Goal: Navigation & Orientation: Find specific page/section

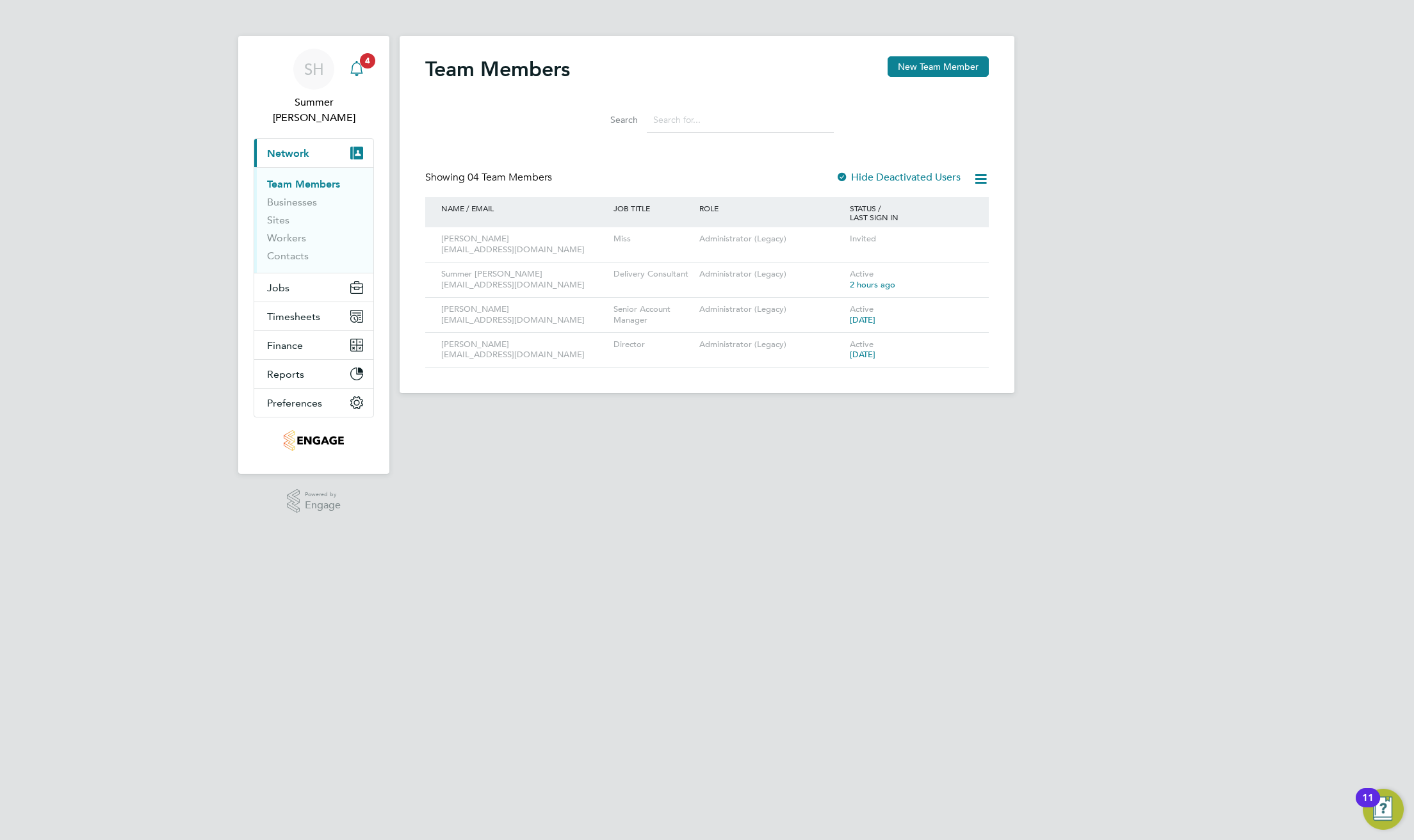
click at [358, 69] on icon "Main navigation" at bounding box center [357, 69] width 15 height 15
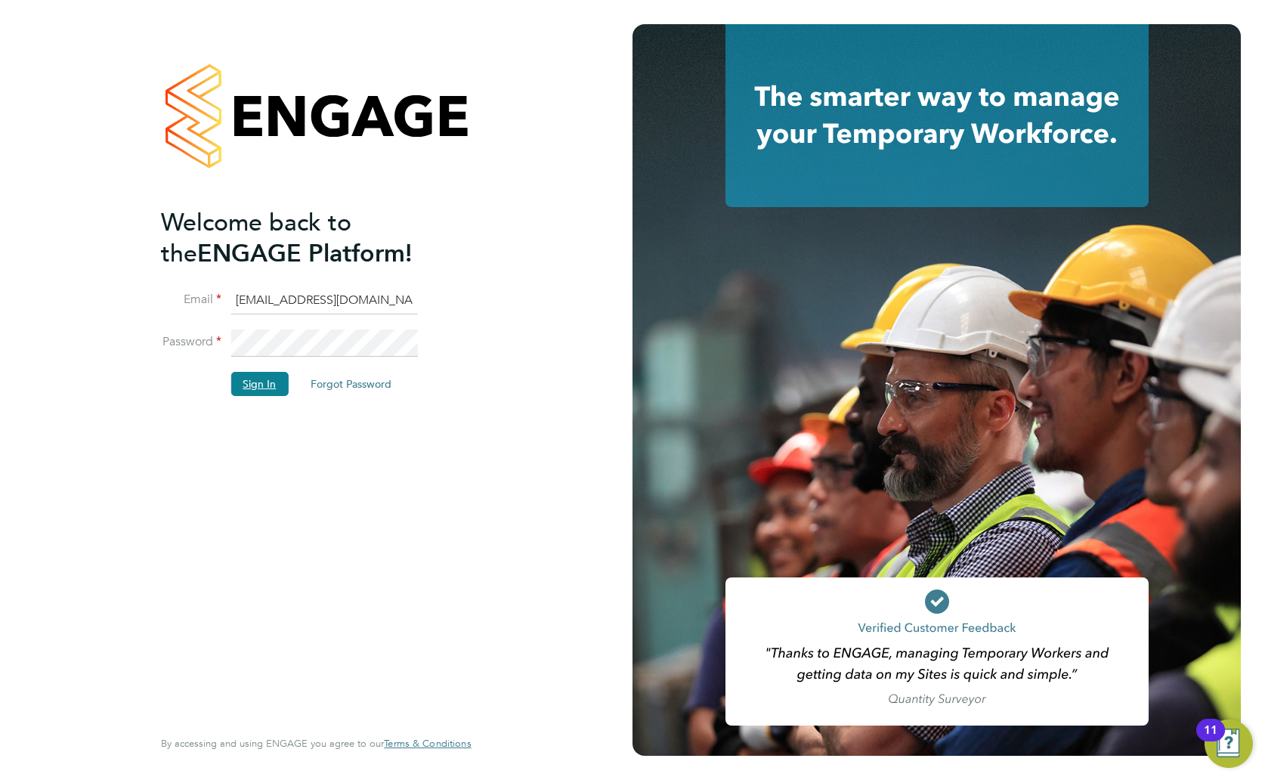
click at [267, 373] on button "Sign In" at bounding box center [259, 384] width 57 height 24
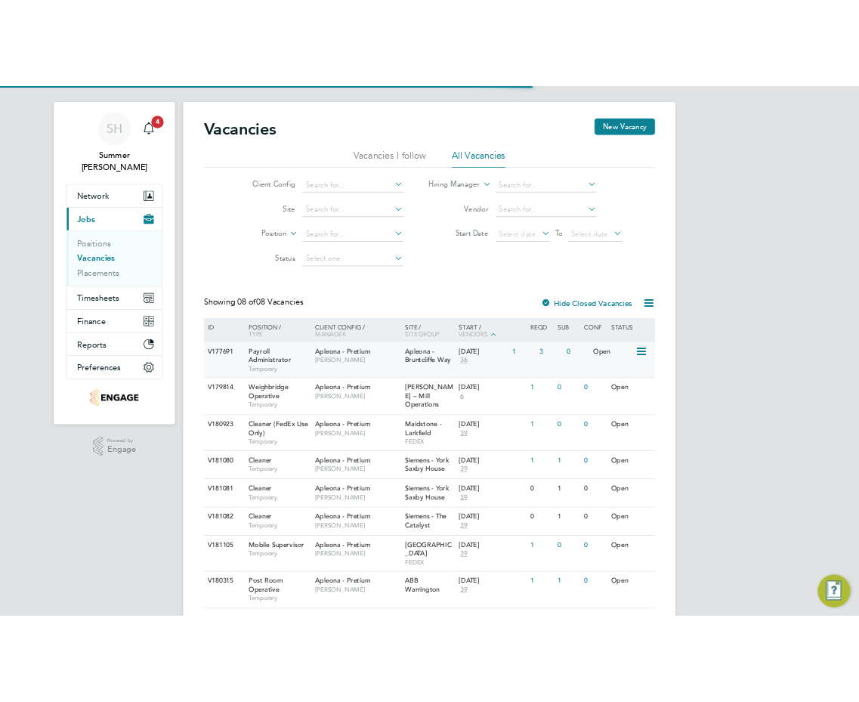
scroll to position [51, 0]
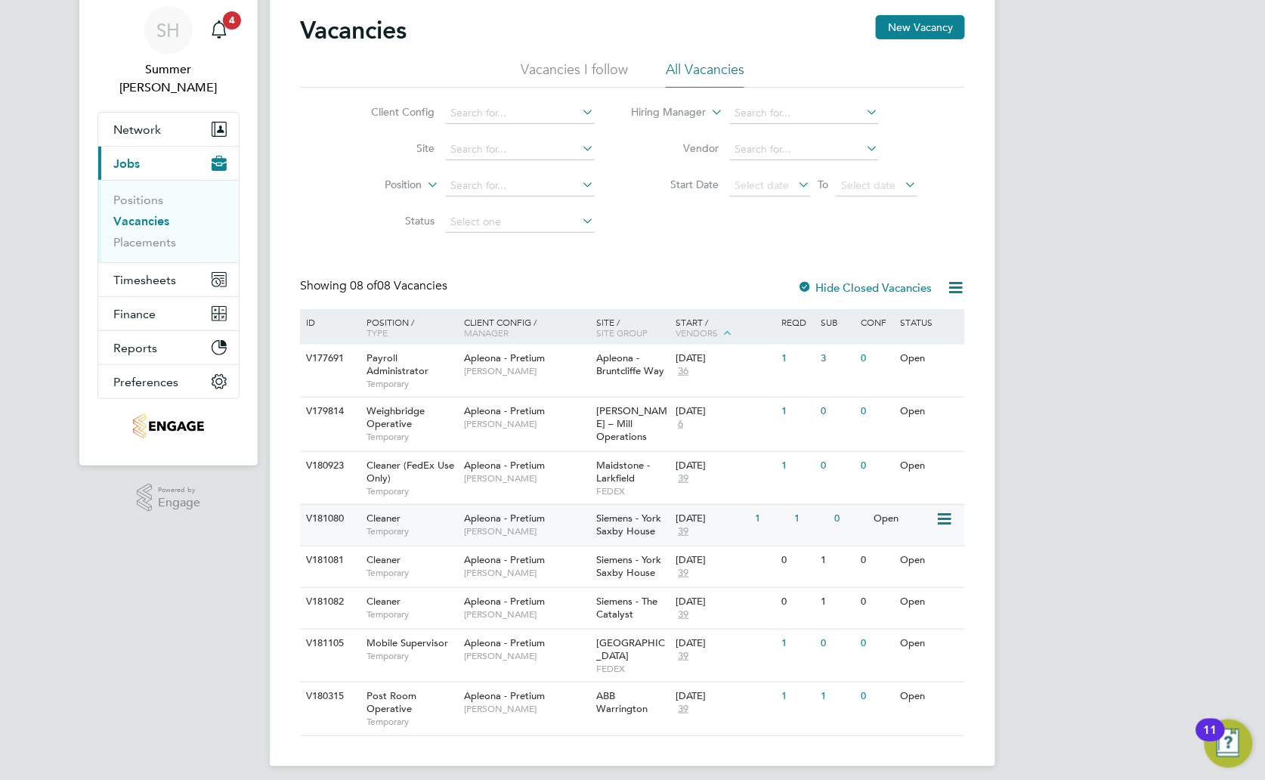
click at [491, 529] on span "[PERSON_NAME]" at bounding box center [527, 531] width 125 height 12
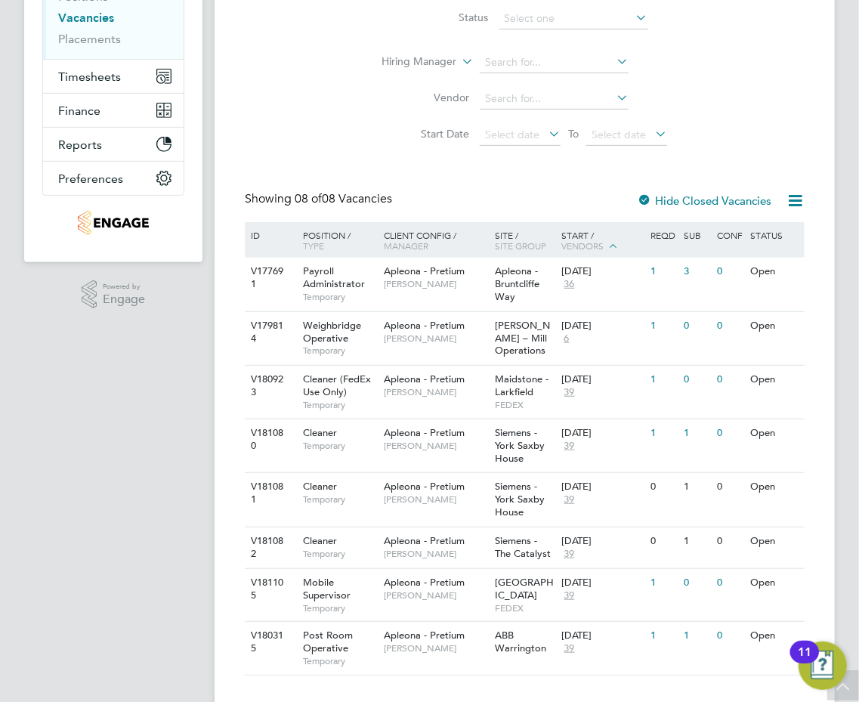
scroll to position [284, 0]
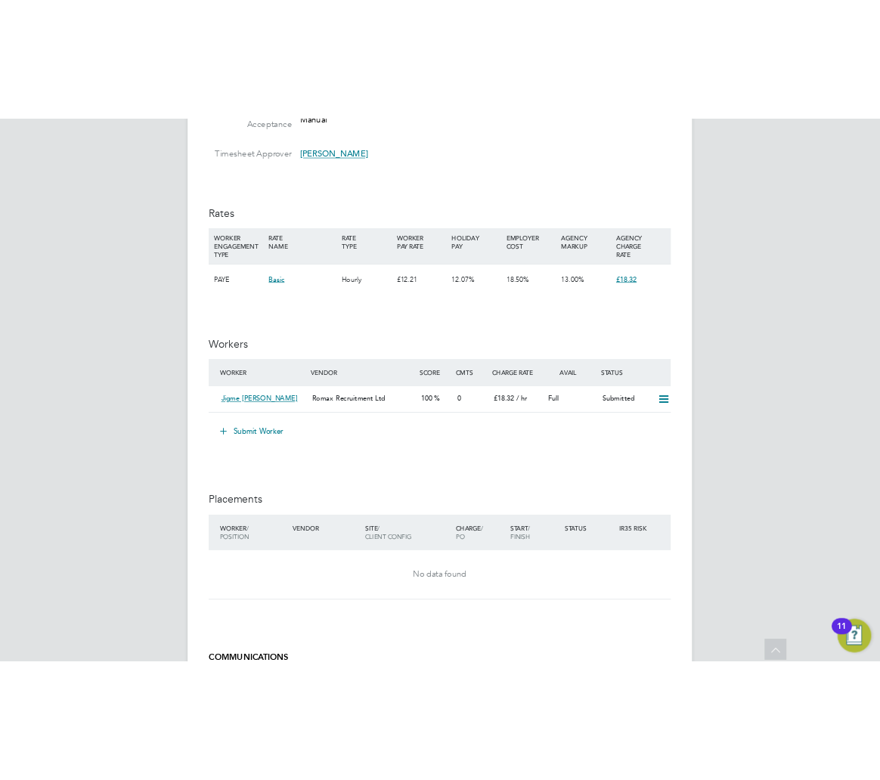
scroll to position [1209, 0]
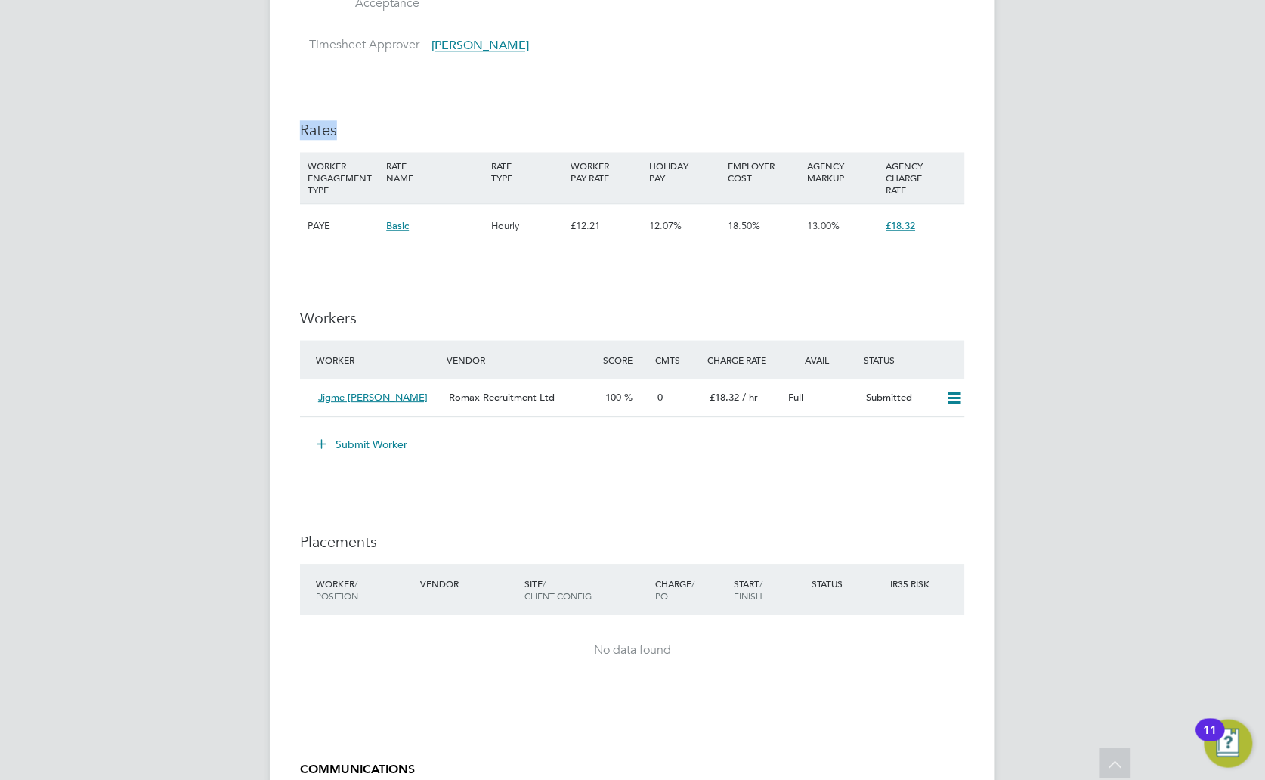
drag, startPoint x: 1264, startPoint y: 57, endPoint x: 875, endPoint y: 92, distance: 390.8
click at [875, 92] on div "SH Summer Hadden Notifications 4 Applications: Network Team Members Businesses …" at bounding box center [632, 17] width 1265 height 2452
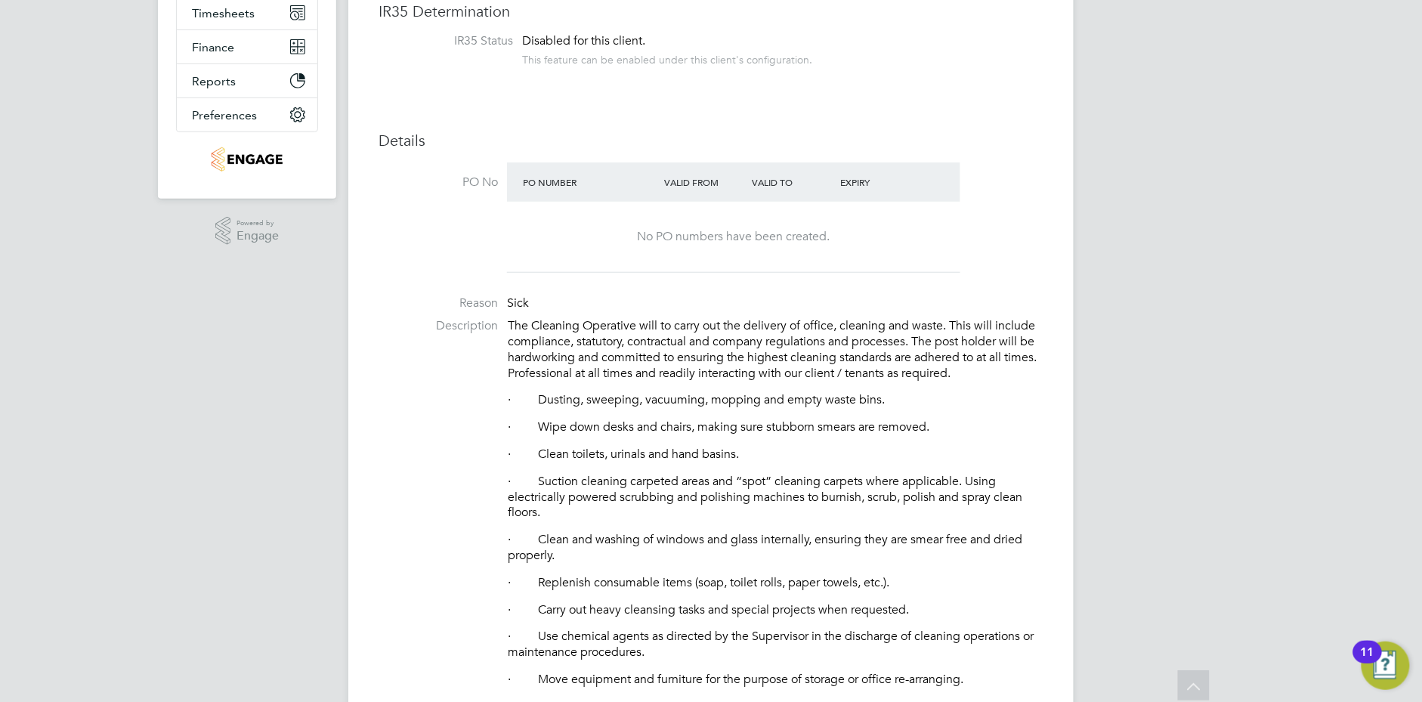
scroll to position [0, 0]
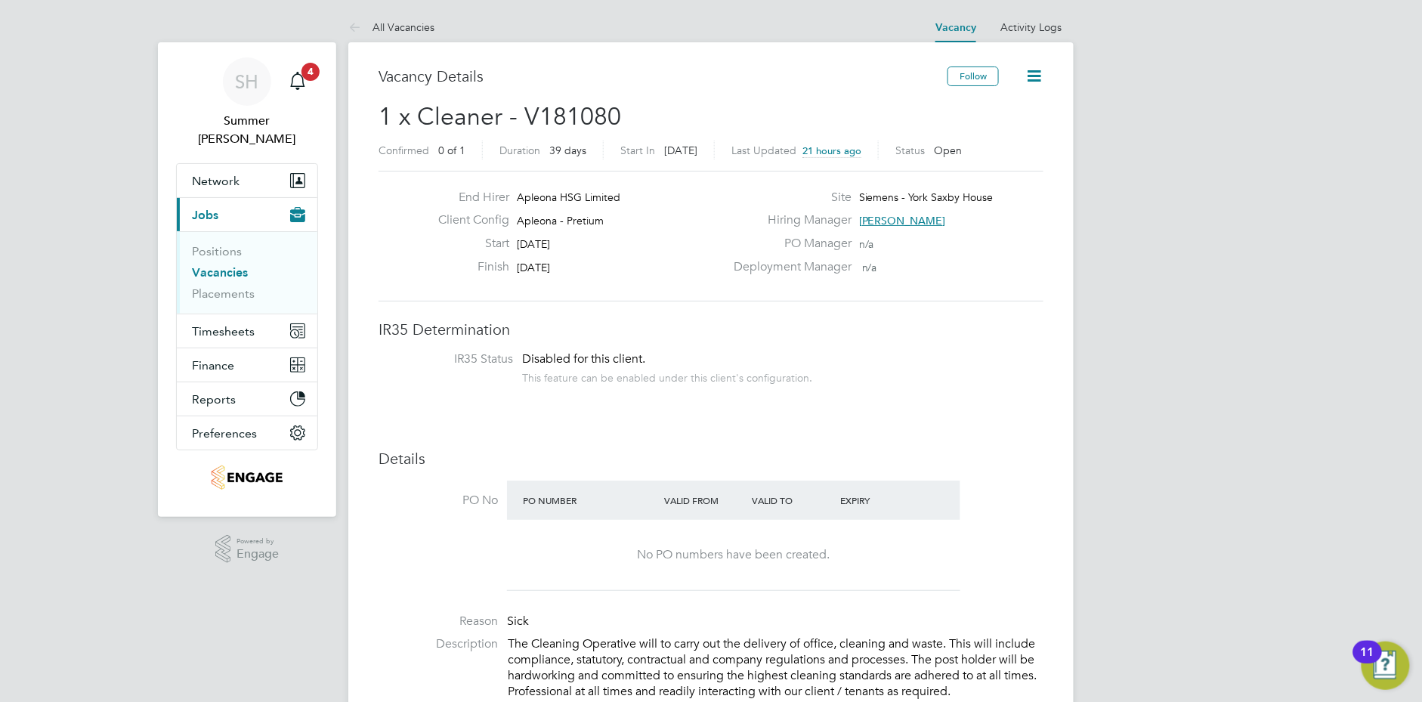
click at [196, 265] on link "Vacancies" at bounding box center [220, 272] width 56 height 14
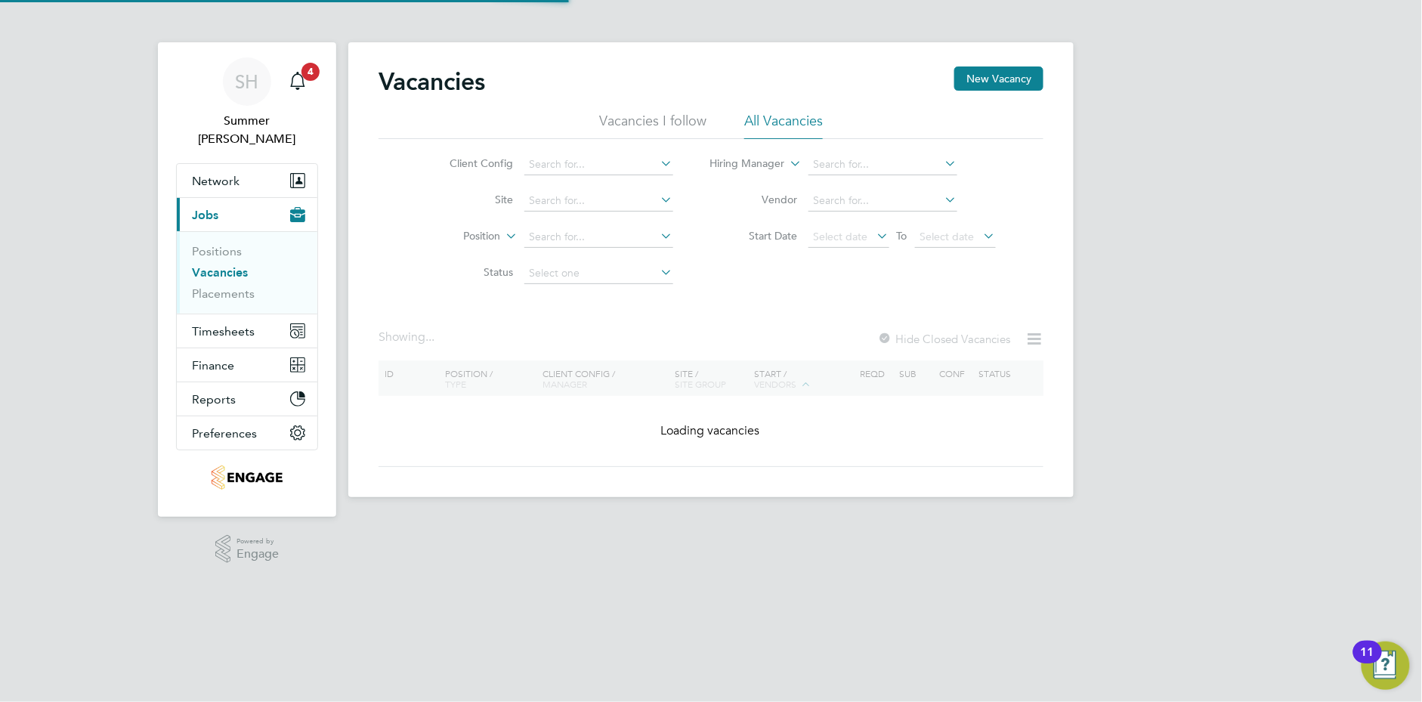
click at [207, 265] on link "Vacancies" at bounding box center [220, 272] width 56 height 14
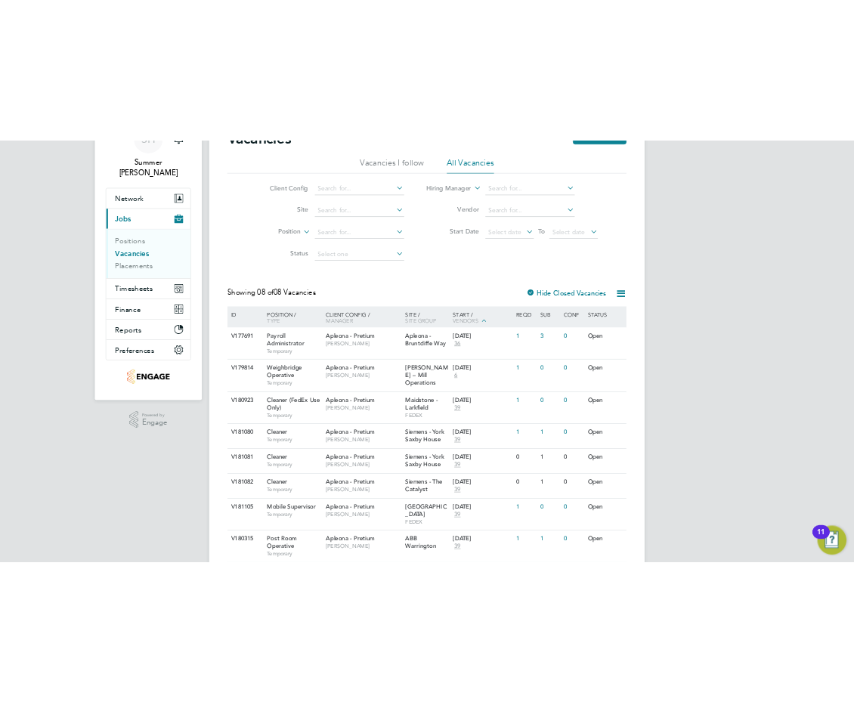
scroll to position [128, 0]
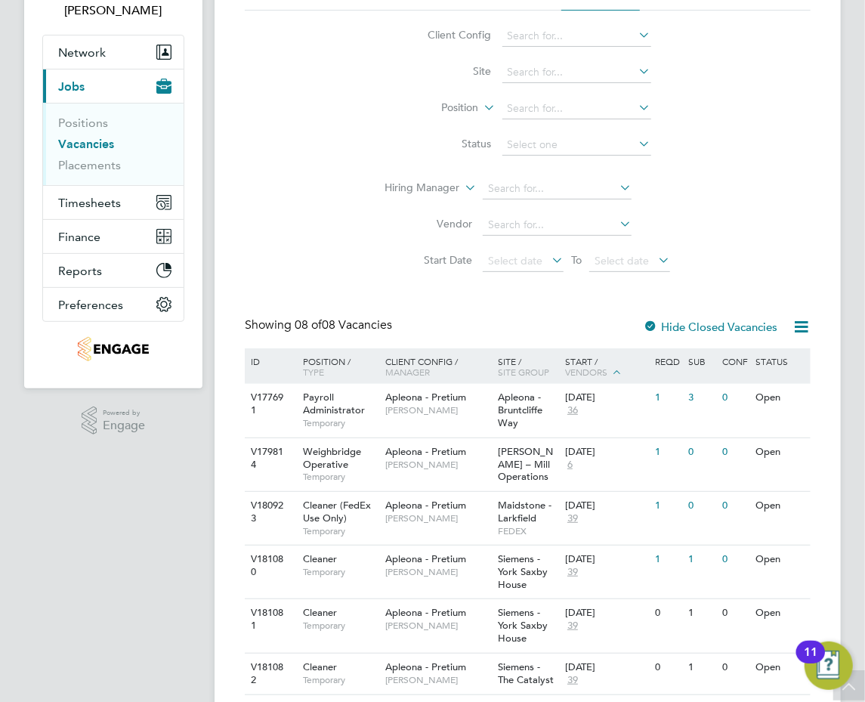
drag, startPoint x: 791, startPoint y: 59, endPoint x: 805, endPoint y: 50, distance: 17.0
click at [791, 59] on div "Client Config Site Position Status Hiring Manager Vendor Start Date Select date…" at bounding box center [528, 145] width 566 height 269
click at [450, 390] on div "Apleona - Pretium Maria Kuzniar" at bounding box center [435, 403] width 111 height 39
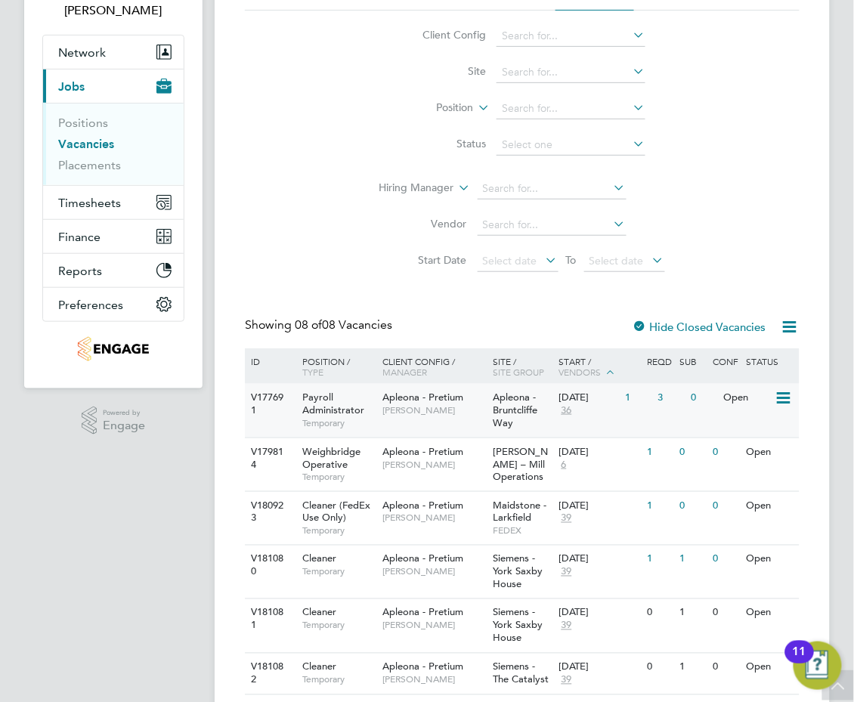
click at [451, 421] on div "Apleona - Pretium Maria Kuzniar" at bounding box center [434, 403] width 110 height 39
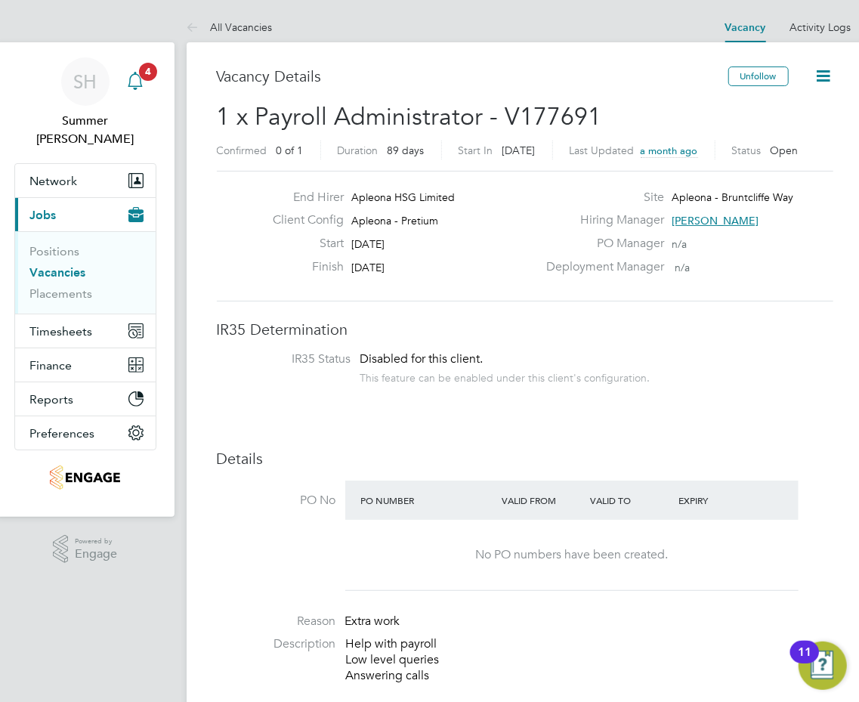
click at [140, 76] on span "4" at bounding box center [148, 72] width 18 height 18
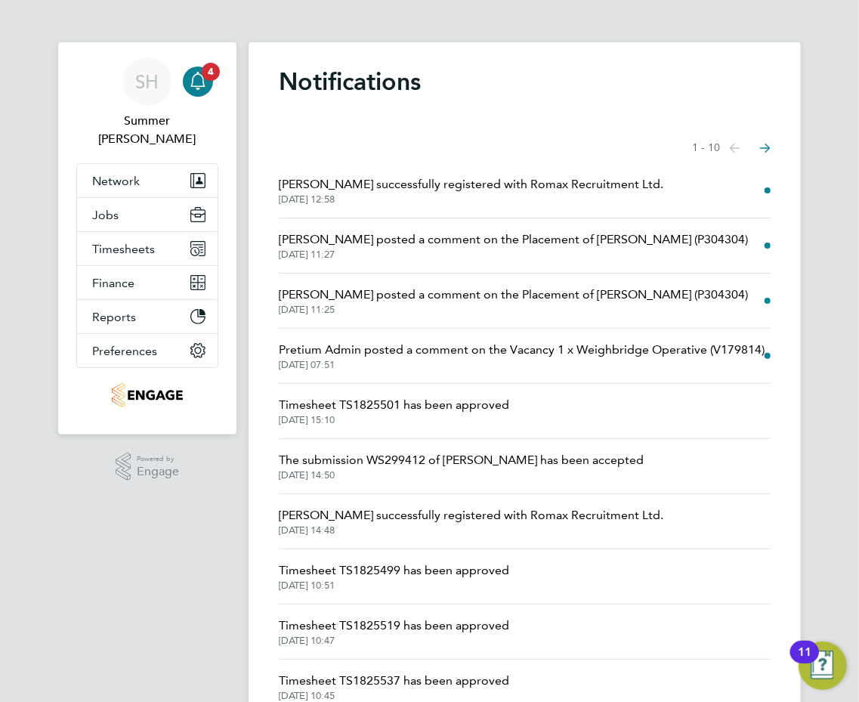
click at [547, 463] on span "The submission WS299412 of [PERSON_NAME] has been accepted" at bounding box center [461, 460] width 365 height 18
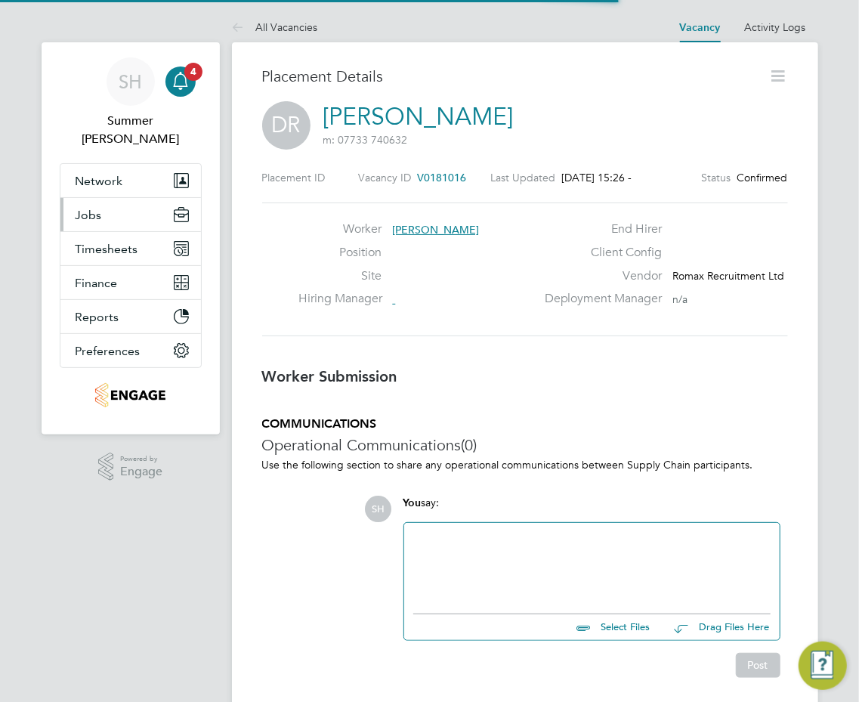
scroll to position [24, 252]
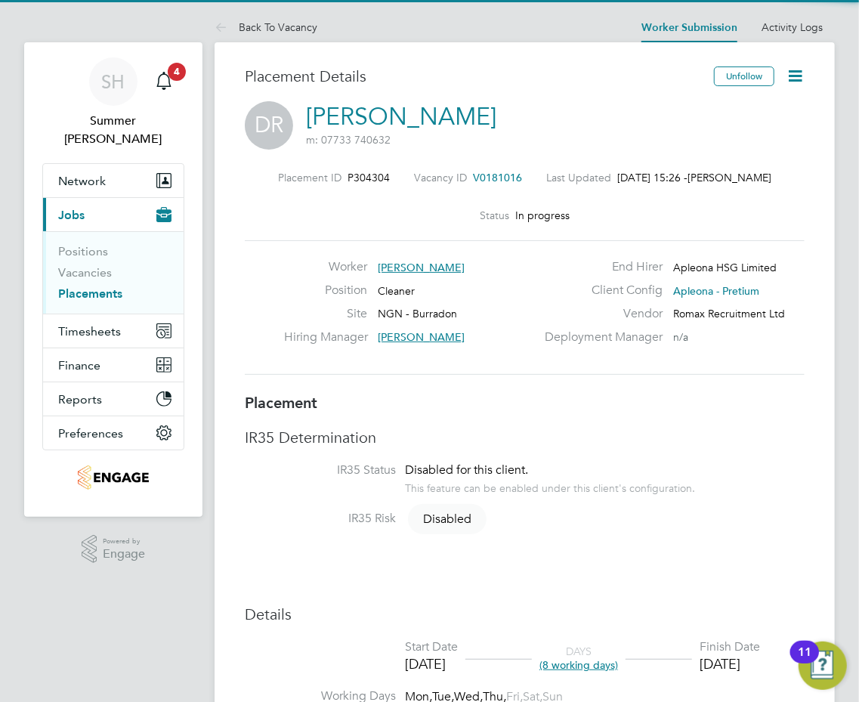
click at [791, 73] on icon at bounding box center [795, 76] width 19 height 19
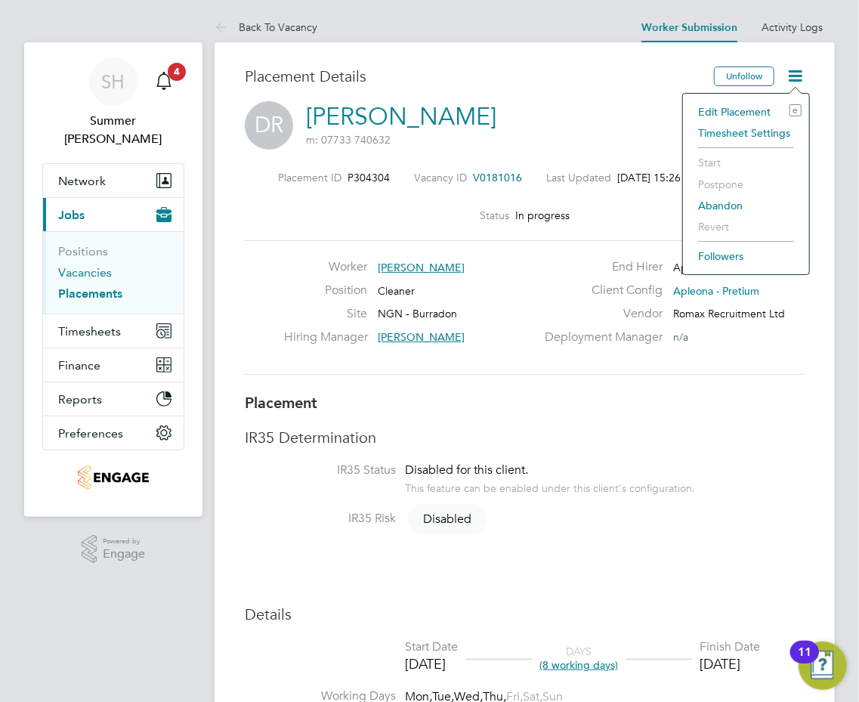
click at [92, 265] on link "Vacancies" at bounding box center [85, 272] width 54 height 14
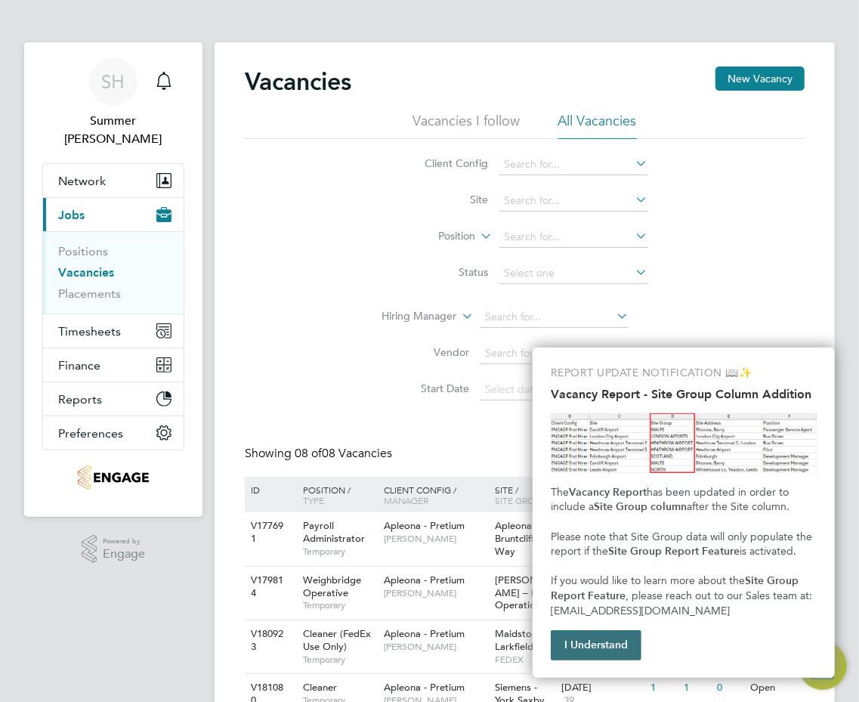
click at [605, 645] on button "I Understand" at bounding box center [596, 645] width 91 height 30
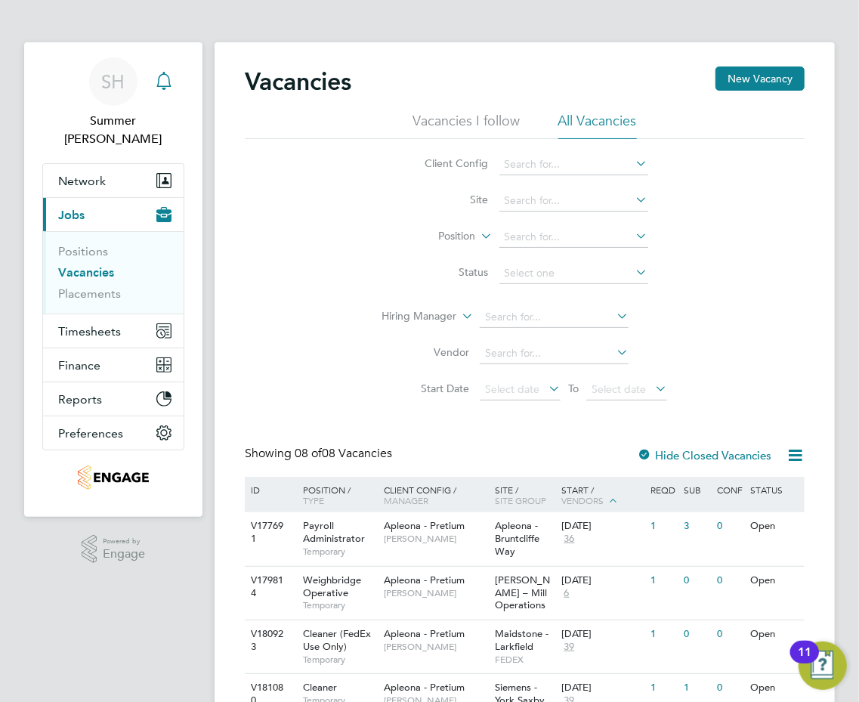
click at [175, 79] on div "Main navigation" at bounding box center [164, 82] width 30 height 30
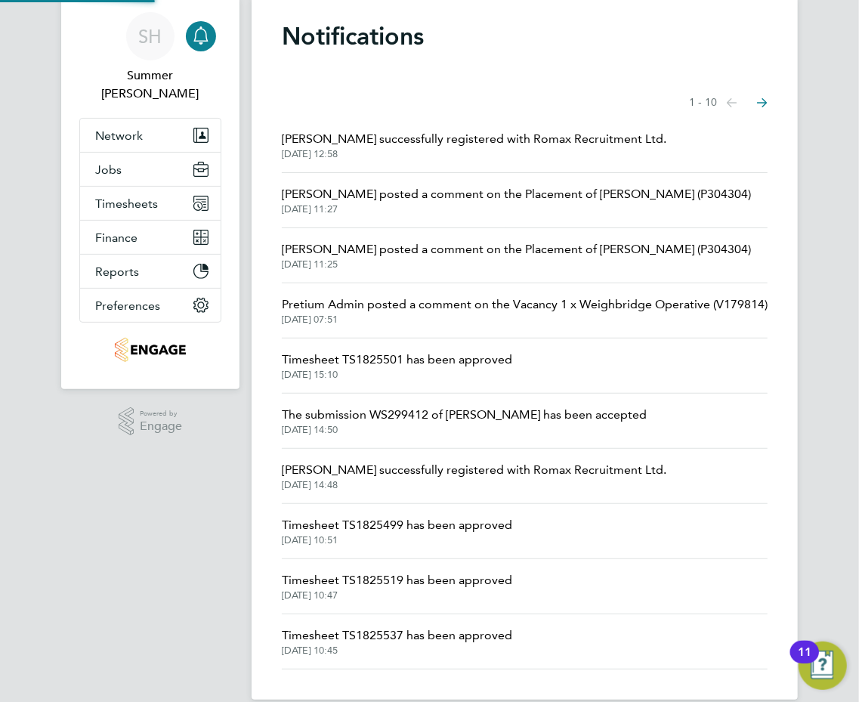
scroll to position [70, 0]
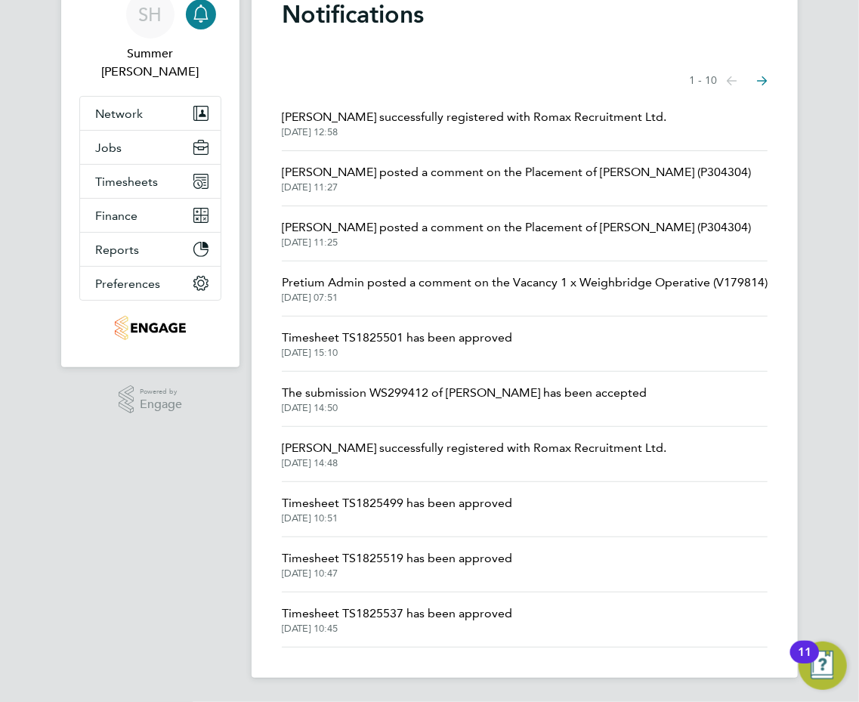
click at [762, 82] on icon "Select page of notifications list" at bounding box center [762, 81] width 11 height 10
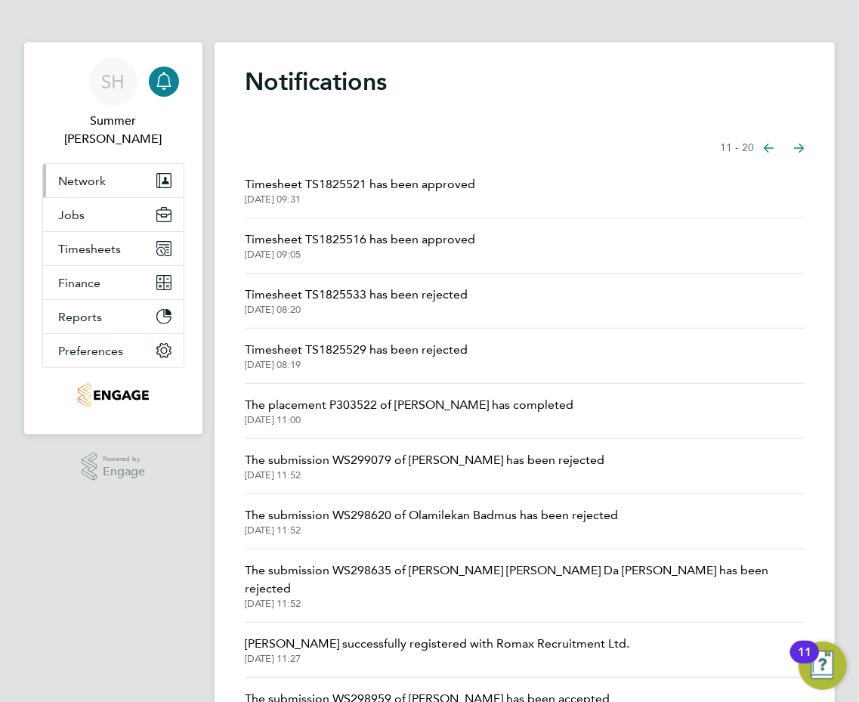
click at [151, 164] on button "Network" at bounding box center [113, 180] width 141 height 33
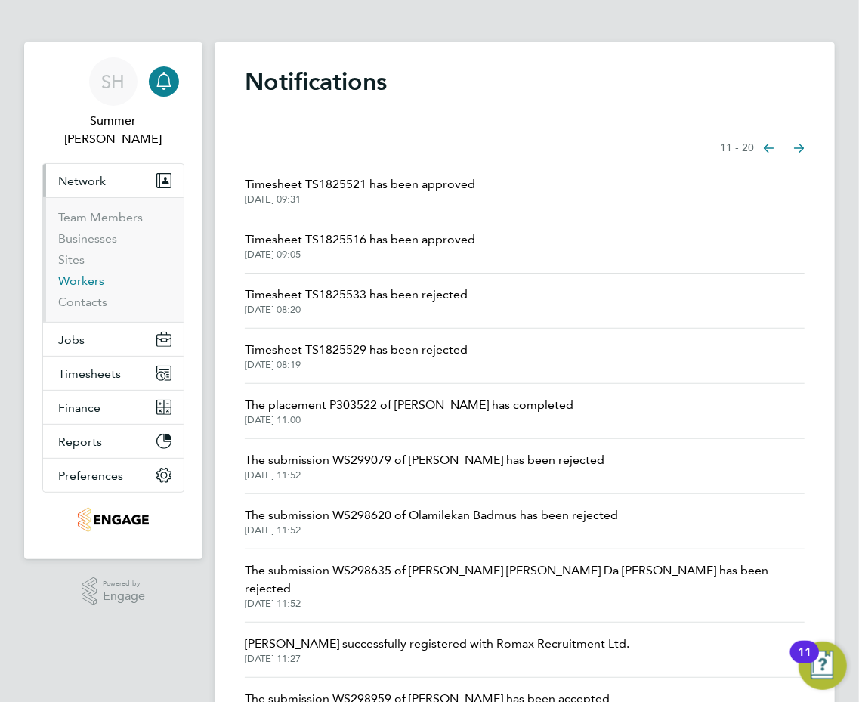
click at [104, 274] on link "Workers" at bounding box center [81, 281] width 46 height 14
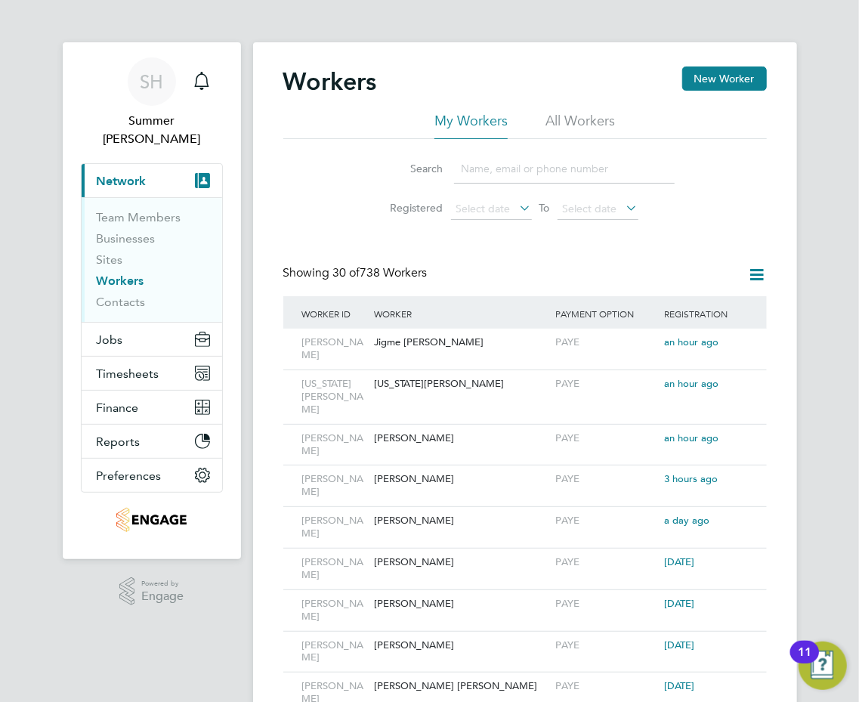
click at [524, 164] on input at bounding box center [564, 168] width 221 height 29
click at [502, 355] on div "Jigme [PERSON_NAME]" at bounding box center [461, 343] width 181 height 28
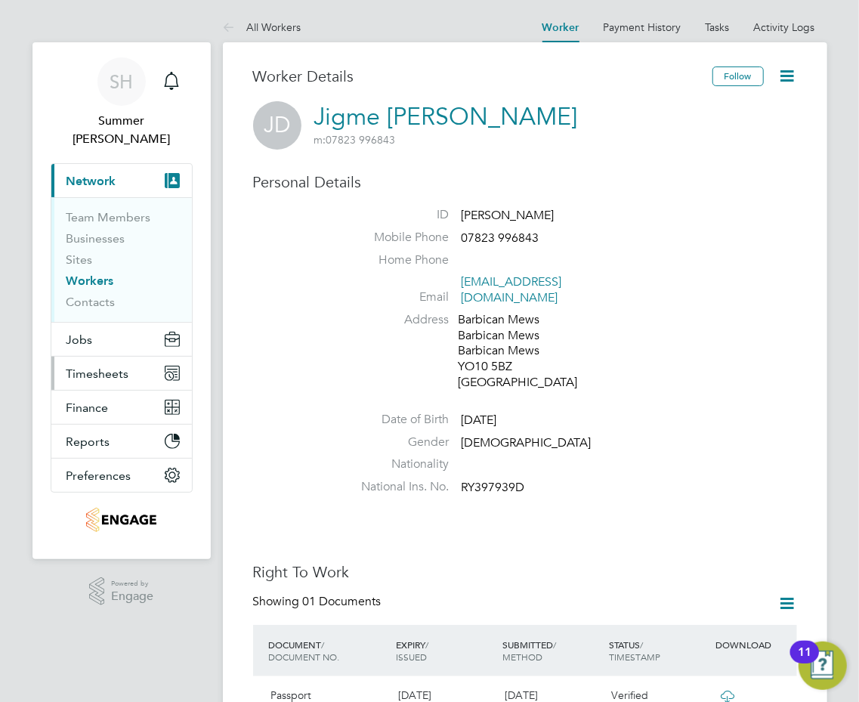
click at [92, 367] on span "Timesheets" at bounding box center [98, 374] width 63 height 14
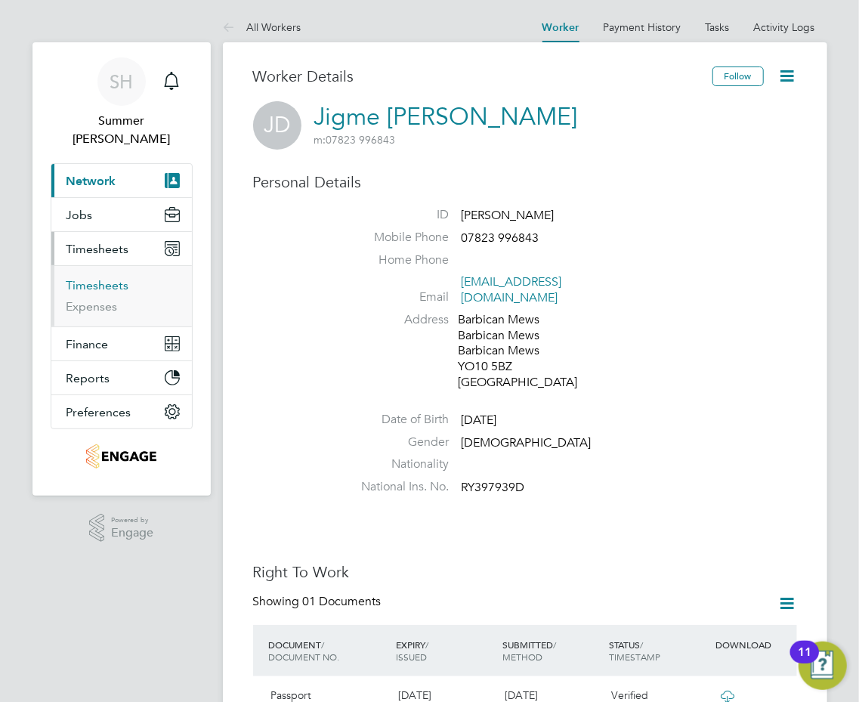
click at [118, 278] on link "Timesheets" at bounding box center [98, 285] width 63 height 14
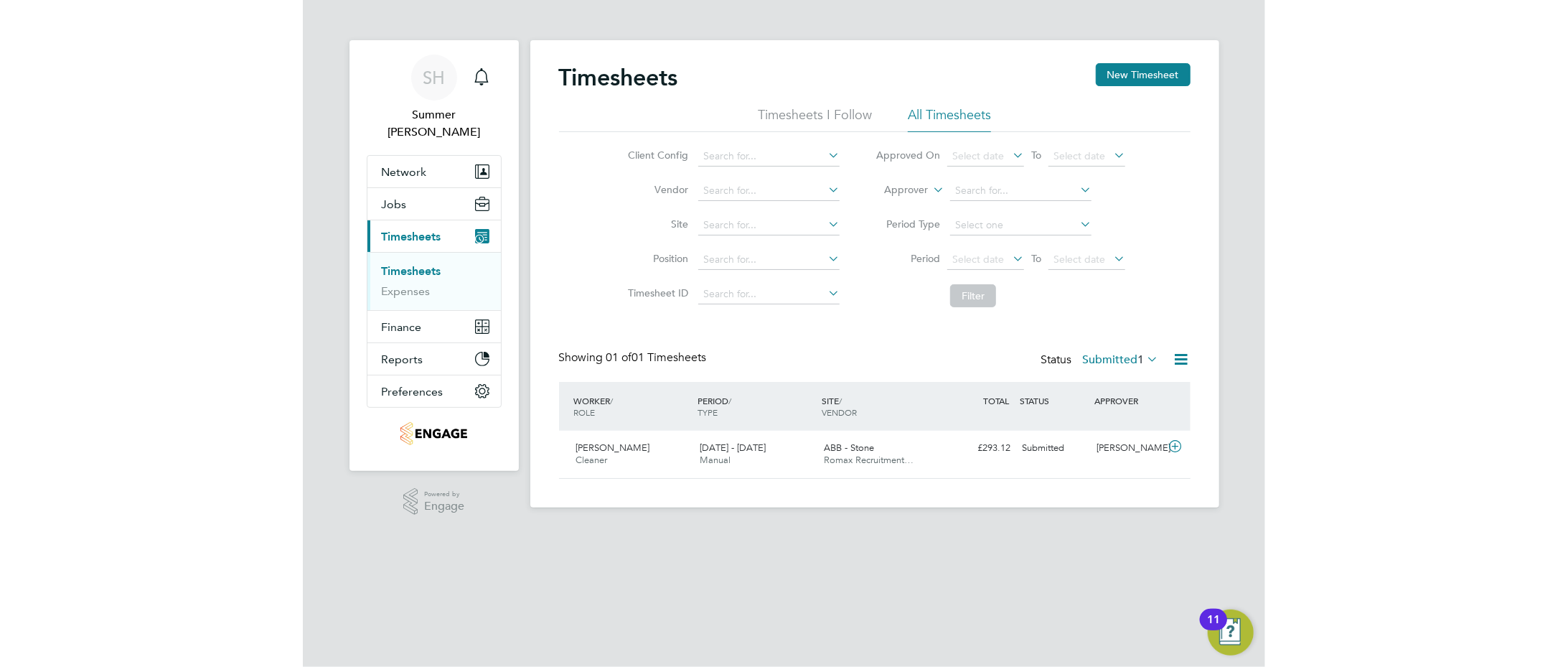
scroll to position [36, 124]
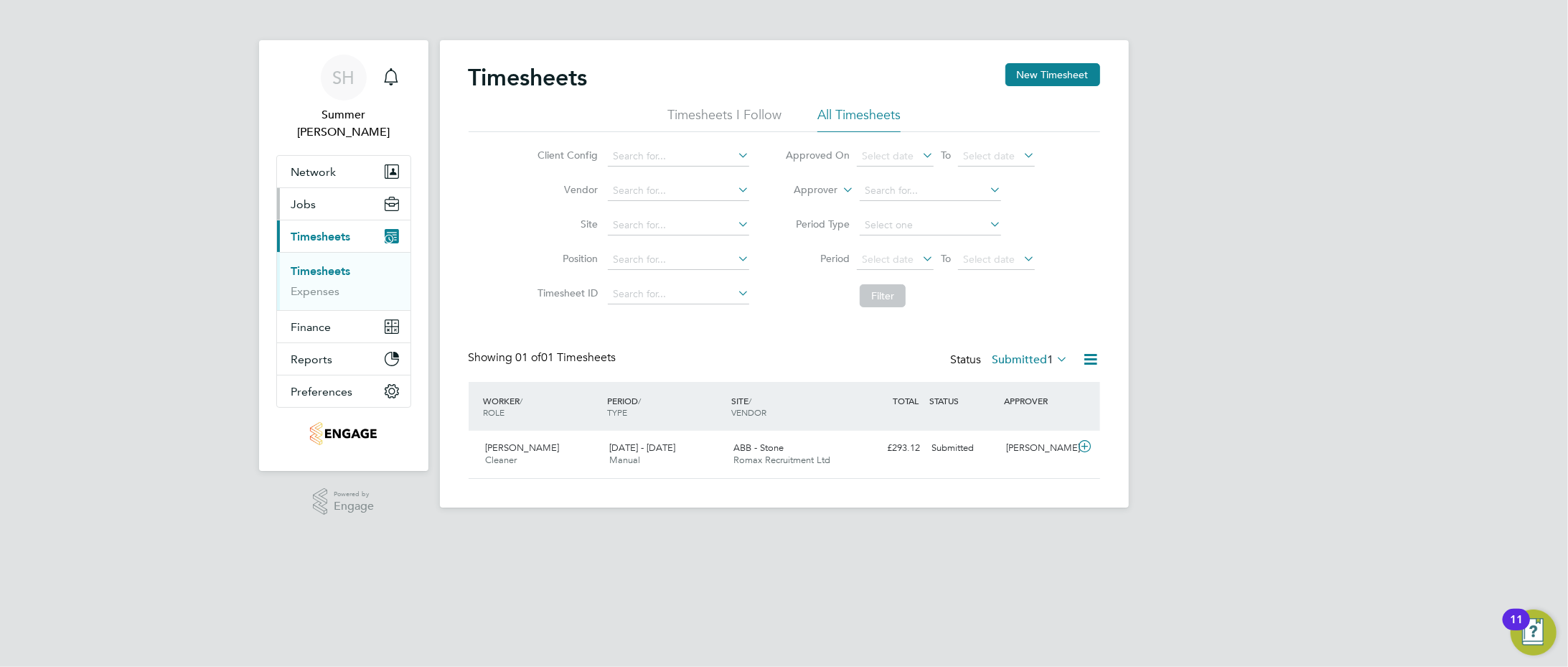
click at [350, 188] on button "Jobs" at bounding box center [344, 203] width 134 height 31
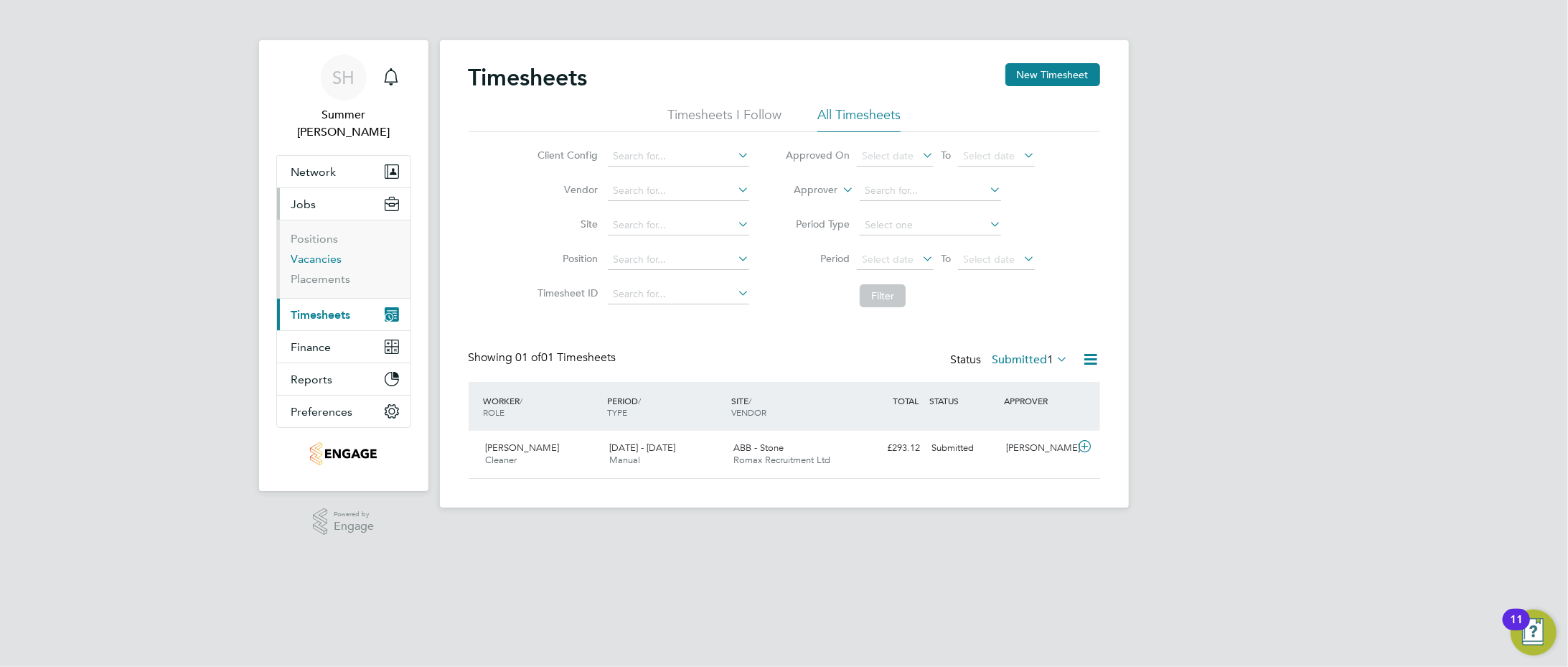
click at [309, 252] on link "Vacancies" at bounding box center [317, 258] width 51 height 13
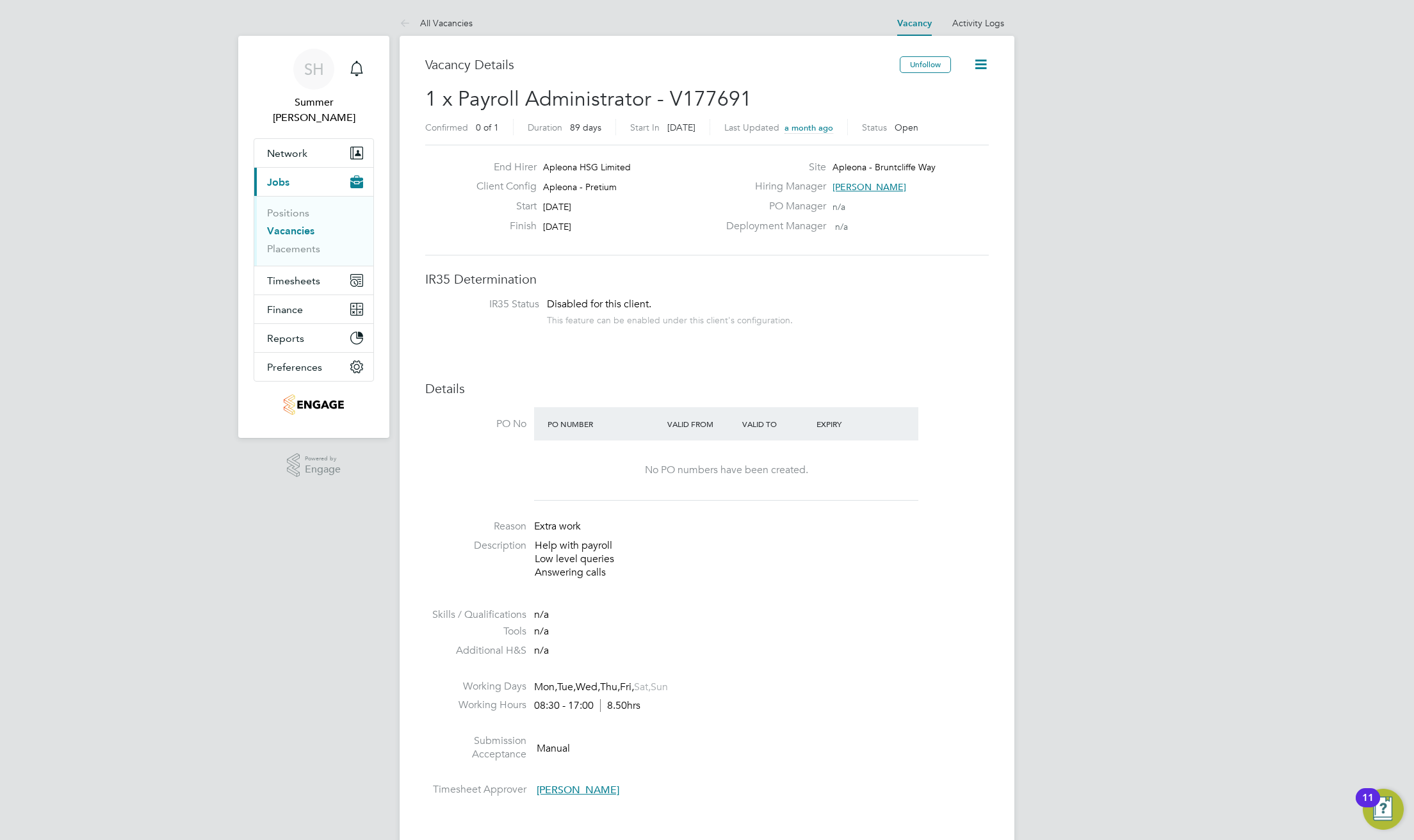
scroll to position [21, 111]
